Goal: Information Seeking & Learning: Learn about a topic

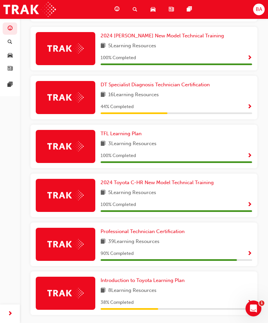
scroll to position [204, 0]
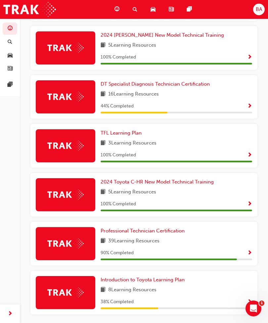
click at [232, 244] on div "Professional Technician Certification 39 Learning Resources 90 % Completed" at bounding box center [177, 243] width 152 height 33
click at [149, 242] on span "39 Learning Resources" at bounding box center [133, 241] width 51 height 8
click at [78, 239] on img at bounding box center [65, 244] width 36 height 10
click at [155, 241] on span "39 Learning Resources" at bounding box center [133, 241] width 51 height 8
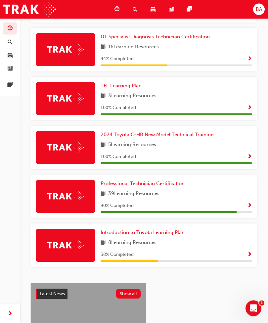
scroll to position [245, 0]
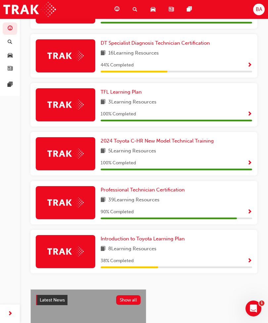
click at [250, 210] on span "Show Progress" at bounding box center [249, 212] width 5 height 6
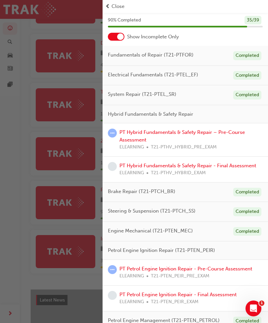
scroll to position [21, 0]
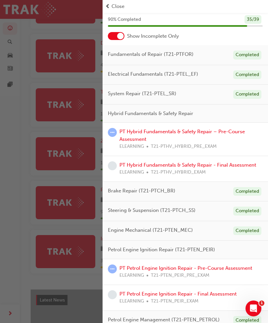
click at [149, 177] on div "PT Hybrid Fundamentals & Safety Repair - Final Assessment ELEARNING T21-PTHV_HY…" at bounding box center [185, 169] width 165 height 26
click at [191, 176] on div "PT Hybrid Fundamentals & Safety Repair - Final Assessment ELEARNING T21-PTHV_HY…" at bounding box center [185, 169] width 165 height 26
click at [195, 140] on div "PT Hybrid Fundamentals & Safety Repair – Pre-Course Assessment ELEARNING T21-PT…" at bounding box center [190, 139] width 143 height 22
click at [231, 130] on link "PT Hybrid Fundamentals & Safety Repair – Pre-Course Assessment" at bounding box center [181, 136] width 125 height 14
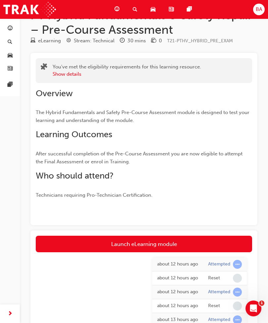
scroll to position [56, 0]
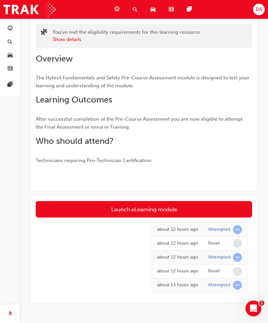
click at [177, 211] on link "Launch eLearning module" at bounding box center [144, 209] width 216 height 17
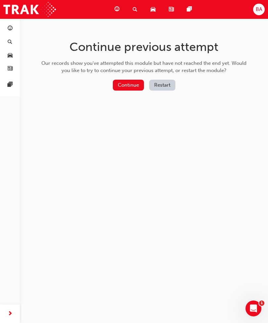
click at [168, 85] on button "Restart" at bounding box center [162, 85] width 26 height 11
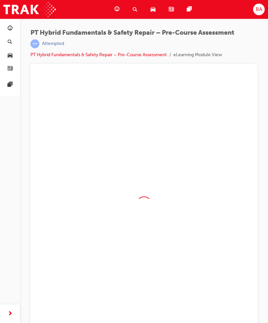
click at [168, 85] on div at bounding box center [144, 204] width 216 height 256
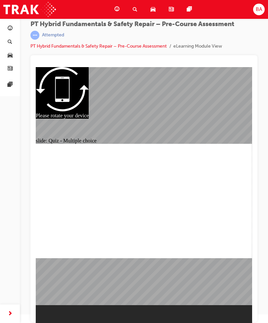
radio input "true"
checkbox input "true"
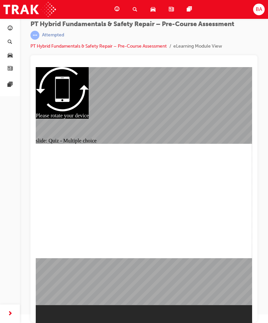
checkbox input "true"
radio input "true"
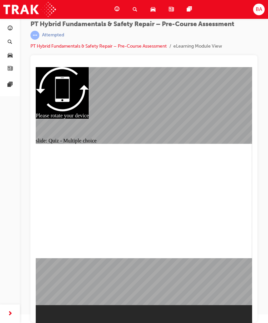
radio input "true"
click at [68, 48] on link "PT Hybrid Fundamentals & Safety Repair – Pre-Course Assessment" at bounding box center [98, 46] width 136 height 6
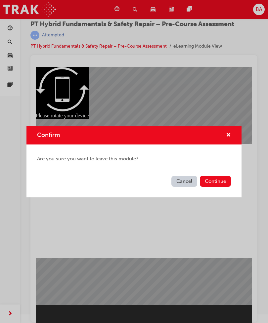
click at [225, 184] on button "Continue" at bounding box center [215, 181] width 31 height 11
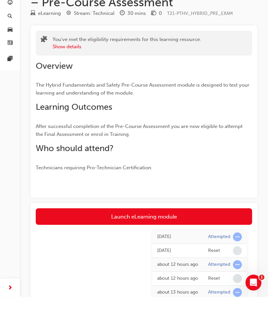
click at [159, 234] on link "Launch eLearning module" at bounding box center [144, 242] width 216 height 17
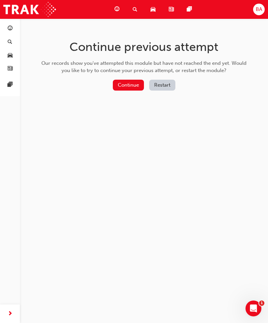
click at [165, 82] on button "Restart" at bounding box center [162, 85] width 26 height 11
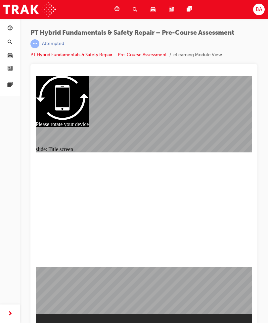
scroll to position [9, 0]
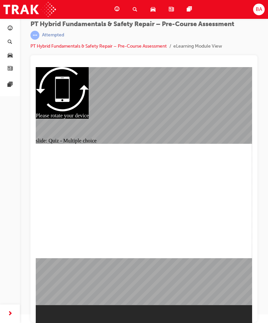
radio input "true"
radio input "false"
radio input "true"
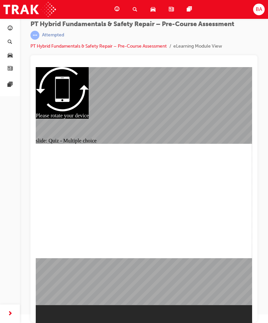
radio input "true"
checkbox input "true"
radio input "true"
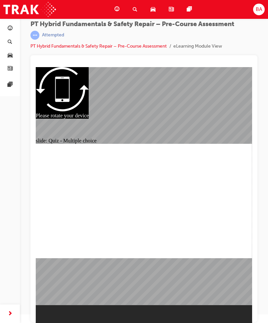
radio input "true"
click at [65, 47] on link "PT Hybrid Fundamentals & Safety Repair – Pre-Course Assessment" at bounding box center [98, 46] width 136 height 6
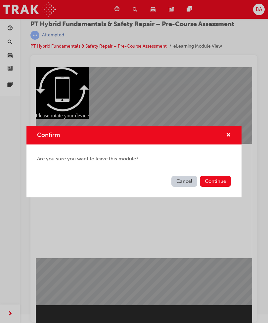
click at [220, 180] on button "Continue" at bounding box center [215, 181] width 31 height 11
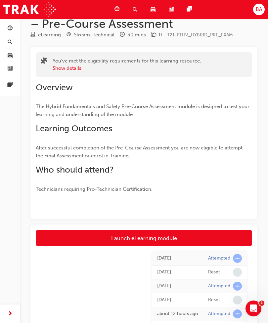
scroll to position [27, 0]
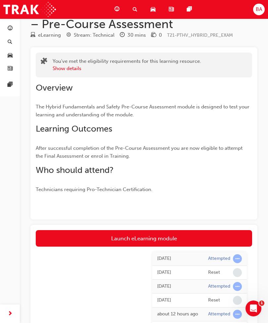
click at [156, 235] on link "Launch eLearning module" at bounding box center [144, 238] width 216 height 17
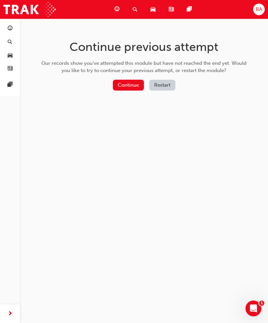
click at [134, 86] on button "Continue" at bounding box center [128, 85] width 31 height 11
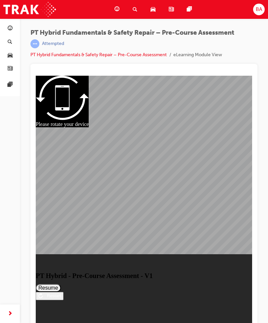
click at [61, 284] on button "Resume" at bounding box center [48, 288] width 25 height 8
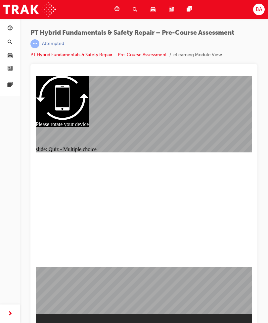
click at [61, 55] on link "PT Hybrid Fundamentals & Safety Repair – Pre-Course Assessment" at bounding box center [98, 55] width 136 height 6
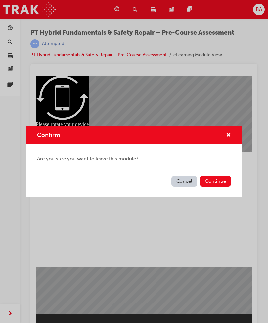
click at [211, 181] on button "Continue" at bounding box center [215, 181] width 31 height 11
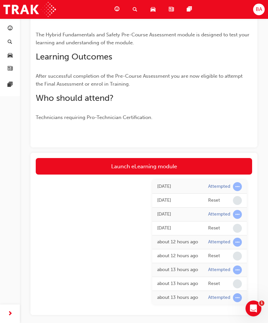
scroll to position [101, 0]
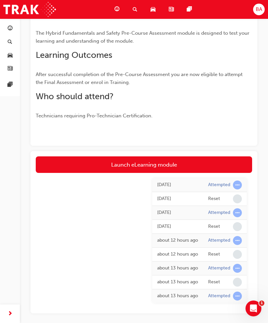
click at [150, 163] on link "Launch eLearning module" at bounding box center [144, 164] width 216 height 17
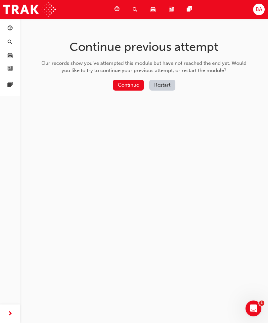
click at [169, 84] on button "Restart" at bounding box center [162, 85] width 26 height 11
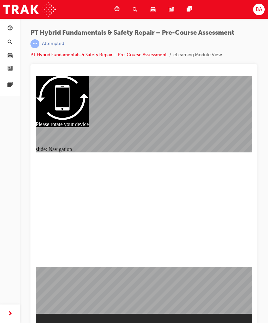
scroll to position [9, 0]
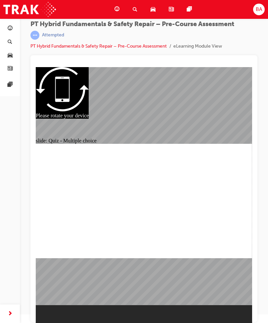
radio input "true"
checkbox input "true"
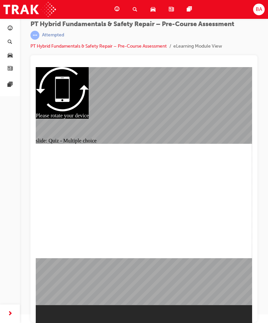
checkbox input "true"
radio input "true"
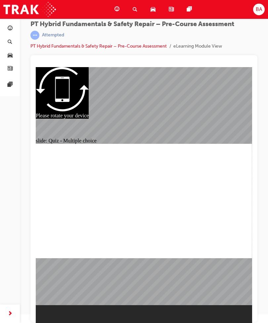
radio input "true"
click at [70, 47] on link "PT Hybrid Fundamentals & Safety Repair – Pre-Course Assessment" at bounding box center [98, 46] width 136 height 6
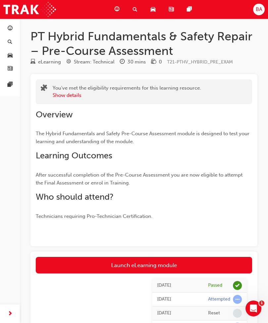
click at [171, 265] on link "Launch eLearning module" at bounding box center [144, 265] width 216 height 17
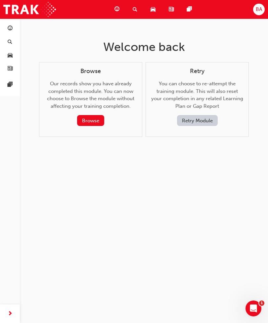
click at [97, 117] on button "Browse" at bounding box center [90, 120] width 27 height 11
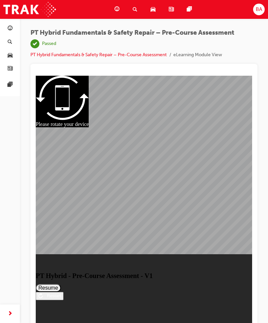
click at [155, 57] on link "PT Hybrid Fundamentals & Safety Repair – Pre-Course Assessment" at bounding box center [98, 55] width 136 height 6
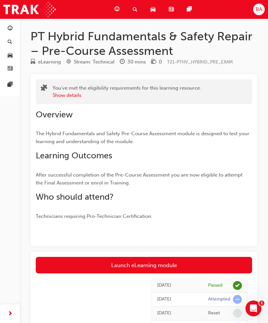
click at [259, 14] on div "BA" at bounding box center [259, 10] width 12 height 12
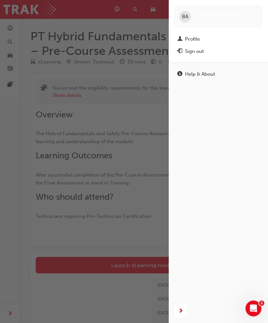
click at [20, 26] on div "button" at bounding box center [84, 161] width 169 height 323
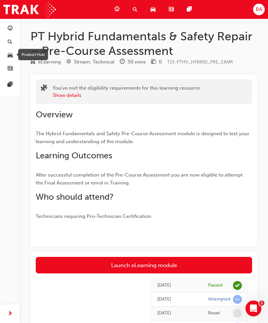
click at [14, 40] on link "button" at bounding box center [10, 42] width 15 height 12
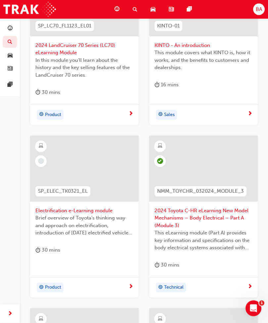
scroll to position [155, 0]
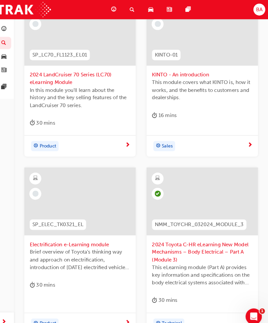
click at [256, 7] on div "BA" at bounding box center [259, 10] width 12 height 12
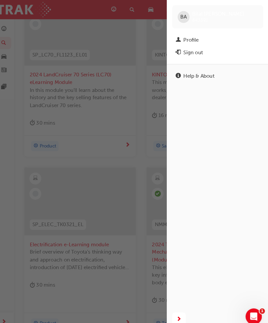
click at [197, 37] on div "Profile" at bounding box center [218, 39] width 82 height 8
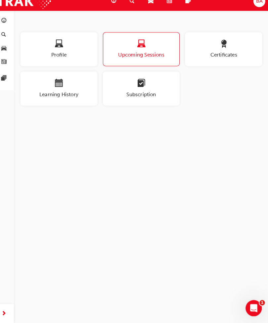
click at [74, 40] on button "Profile" at bounding box center [63, 56] width 75 height 33
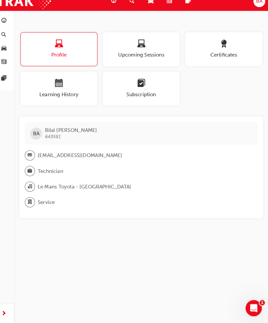
click at [71, 49] on div "Profile" at bounding box center [63, 56] width 74 height 19
click at [145, 97] on span "Subscription" at bounding box center [144, 101] width 75 height 8
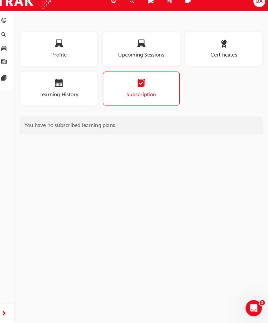
click at [66, 85] on div "button" at bounding box center [63, 90] width 75 height 10
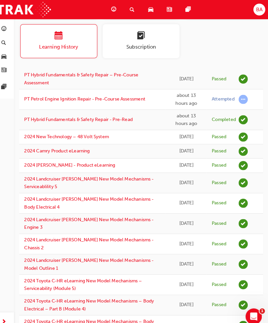
scroll to position [60, 0]
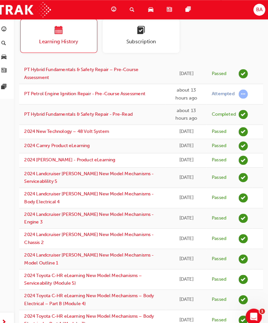
click at [62, 89] on link "PT Petrol Engine Ignition Repair - Pre-Course Assessment" at bounding box center [89, 92] width 118 height 6
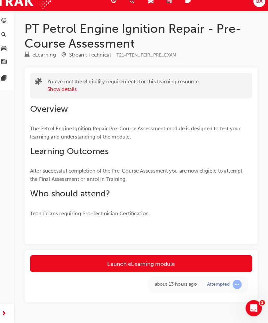
click at [163, 257] on link "Launch eLearning module" at bounding box center [144, 265] width 216 height 17
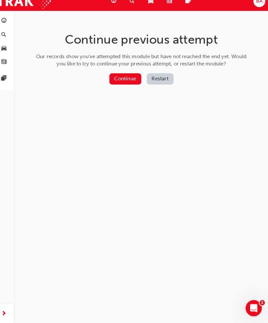
click at [160, 80] on button "Restart" at bounding box center [162, 85] width 26 height 11
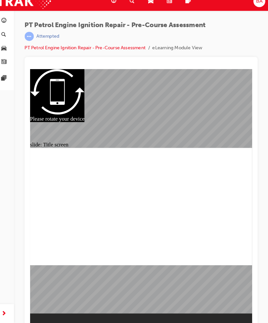
scroll to position [9, 0]
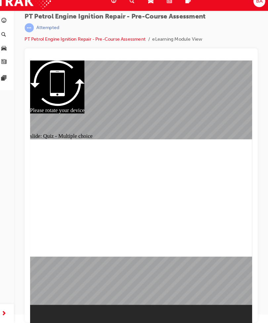
radio input "true"
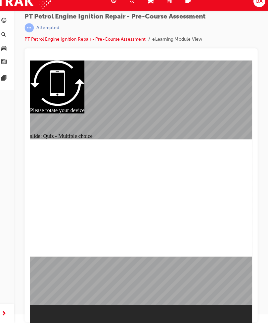
radio input "true"
radio input "false"
radio input "true"
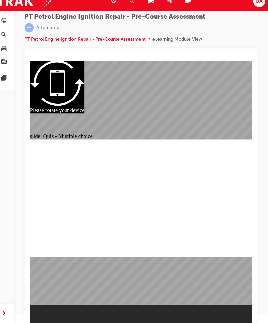
radio input "true"
click at [66, 43] on link "PT Petrol Engine Ignition Repair - Pre-Course Assessment" at bounding box center [89, 46] width 118 height 6
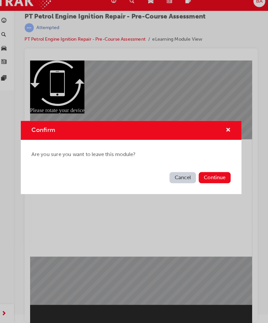
click at [220, 176] on button "Continue" at bounding box center [215, 181] width 31 height 11
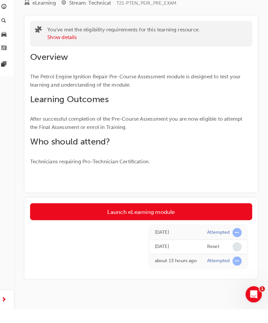
scroll to position [37, 0]
